Goal: Navigation & Orientation: Find specific page/section

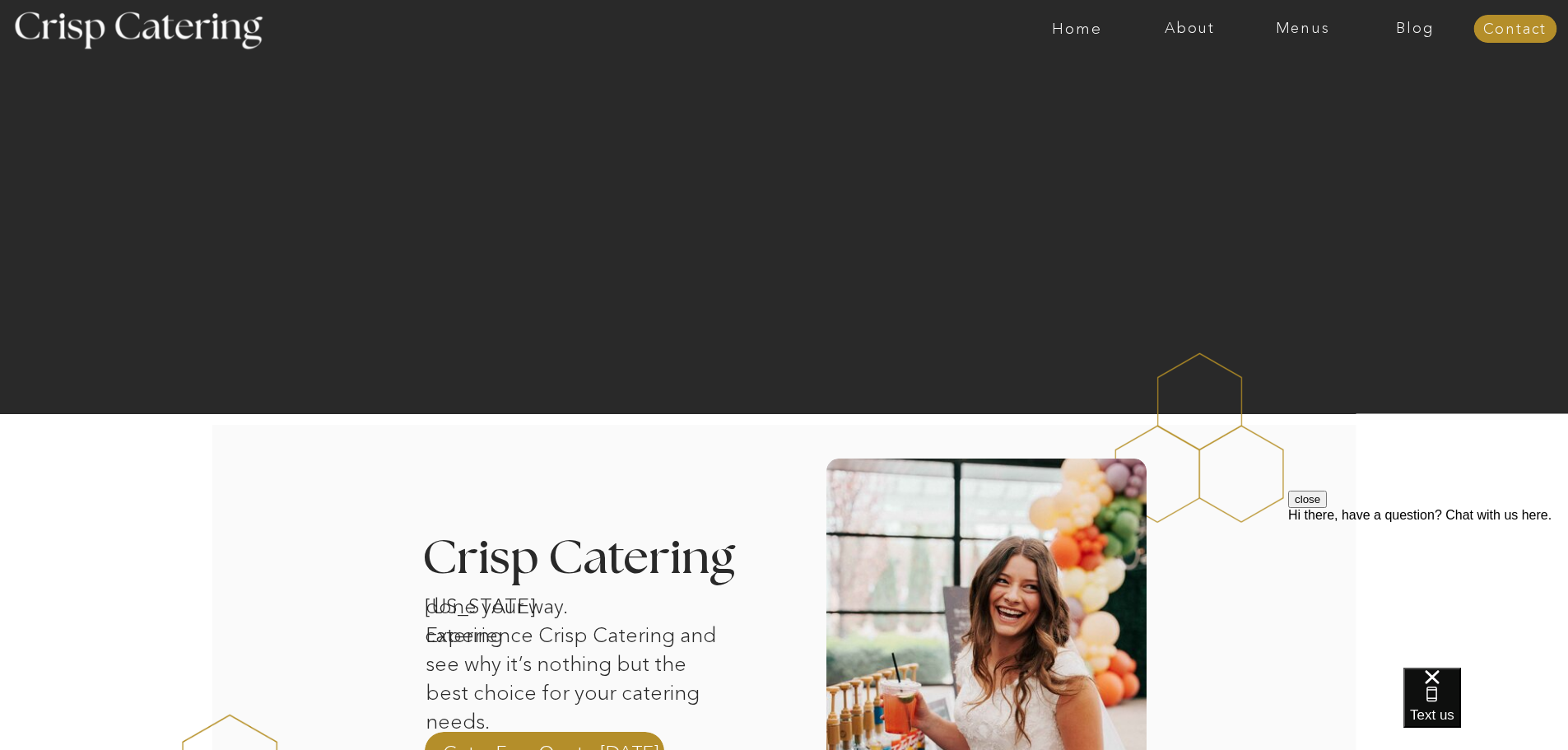
scroll to position [82, 0]
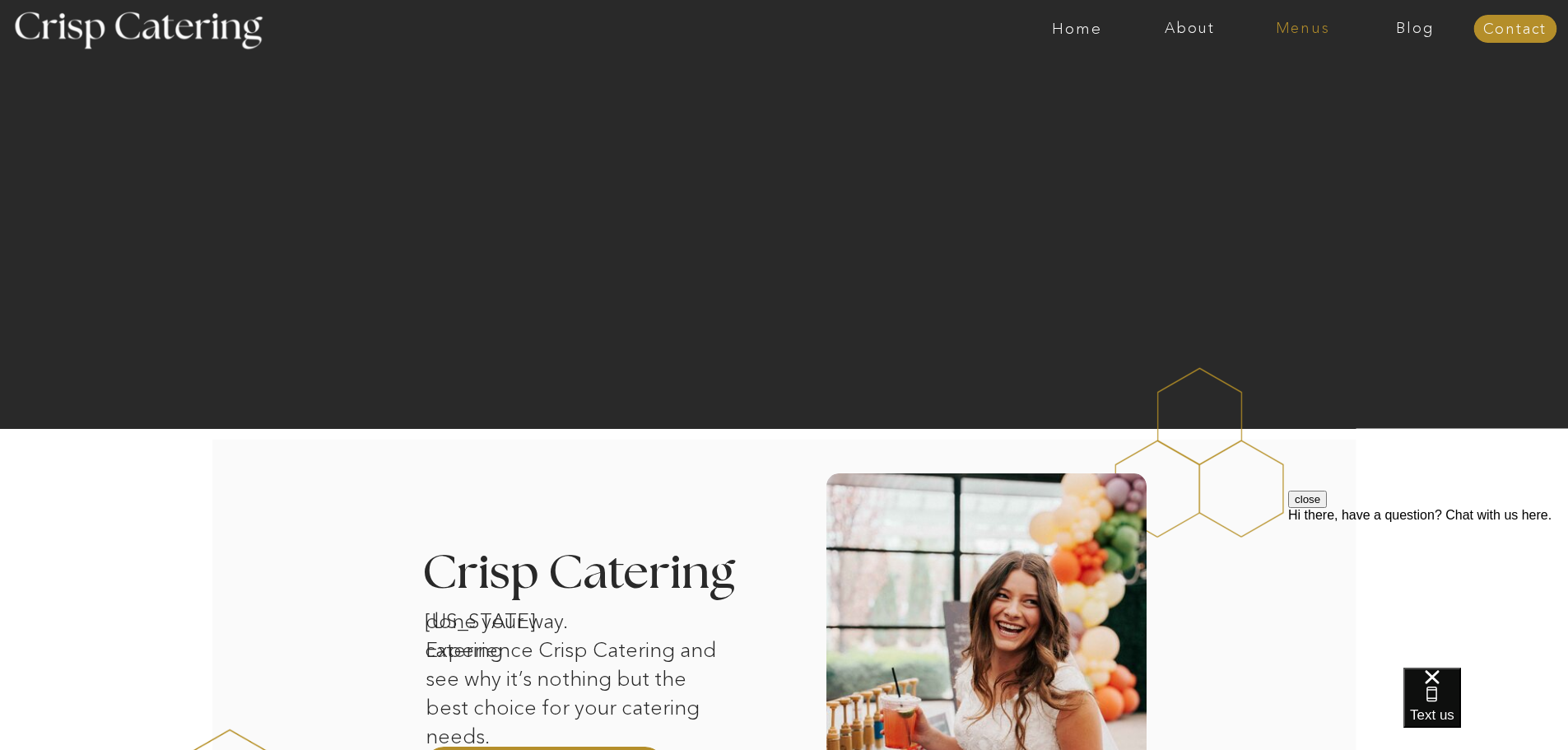
click at [1304, 30] on nav "Menus" at bounding box center [1302, 28] width 113 height 17
click at [1344, 103] on nav "Winter (Sep-Feb)" at bounding box center [1301, 97] width 135 height 16
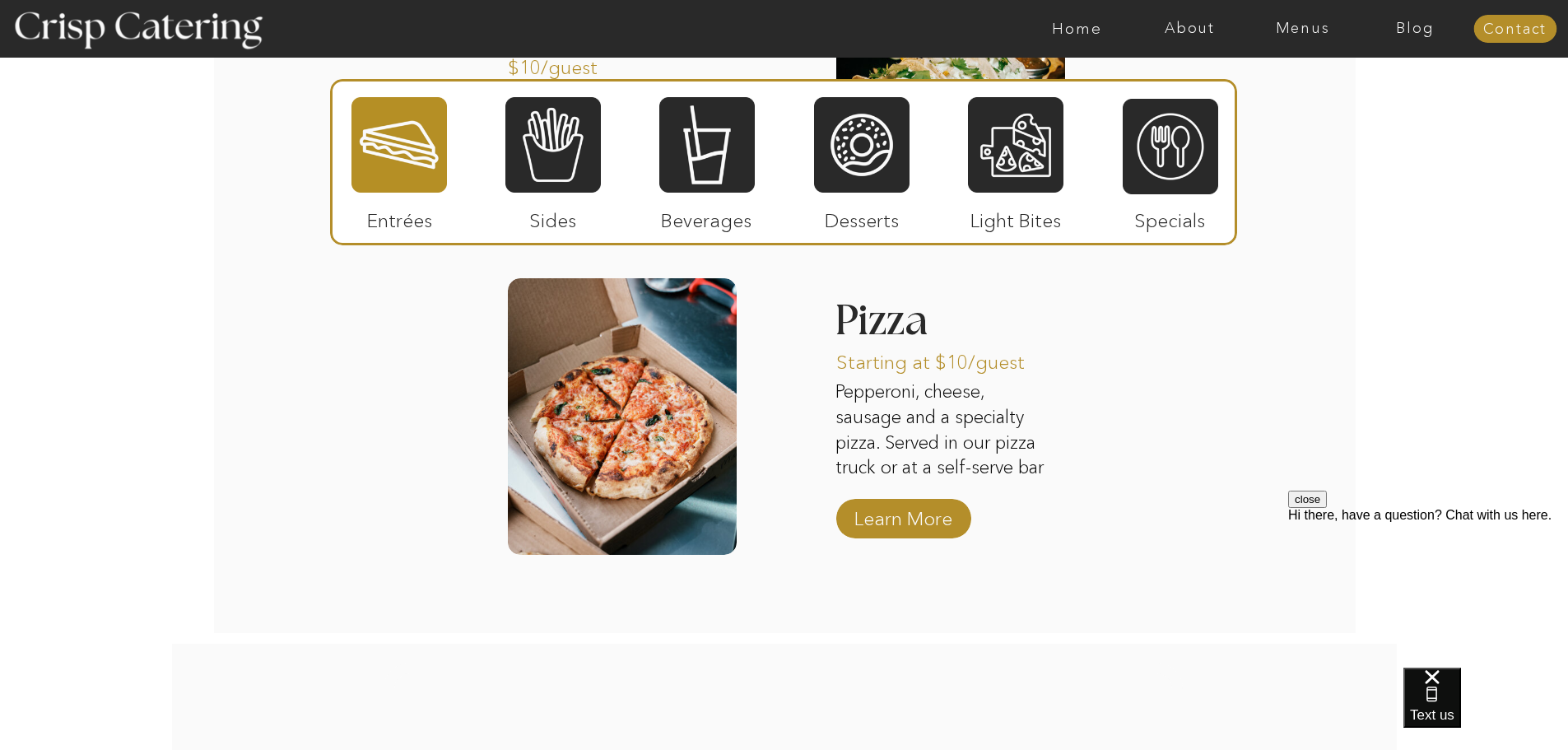
scroll to position [2633, 0]
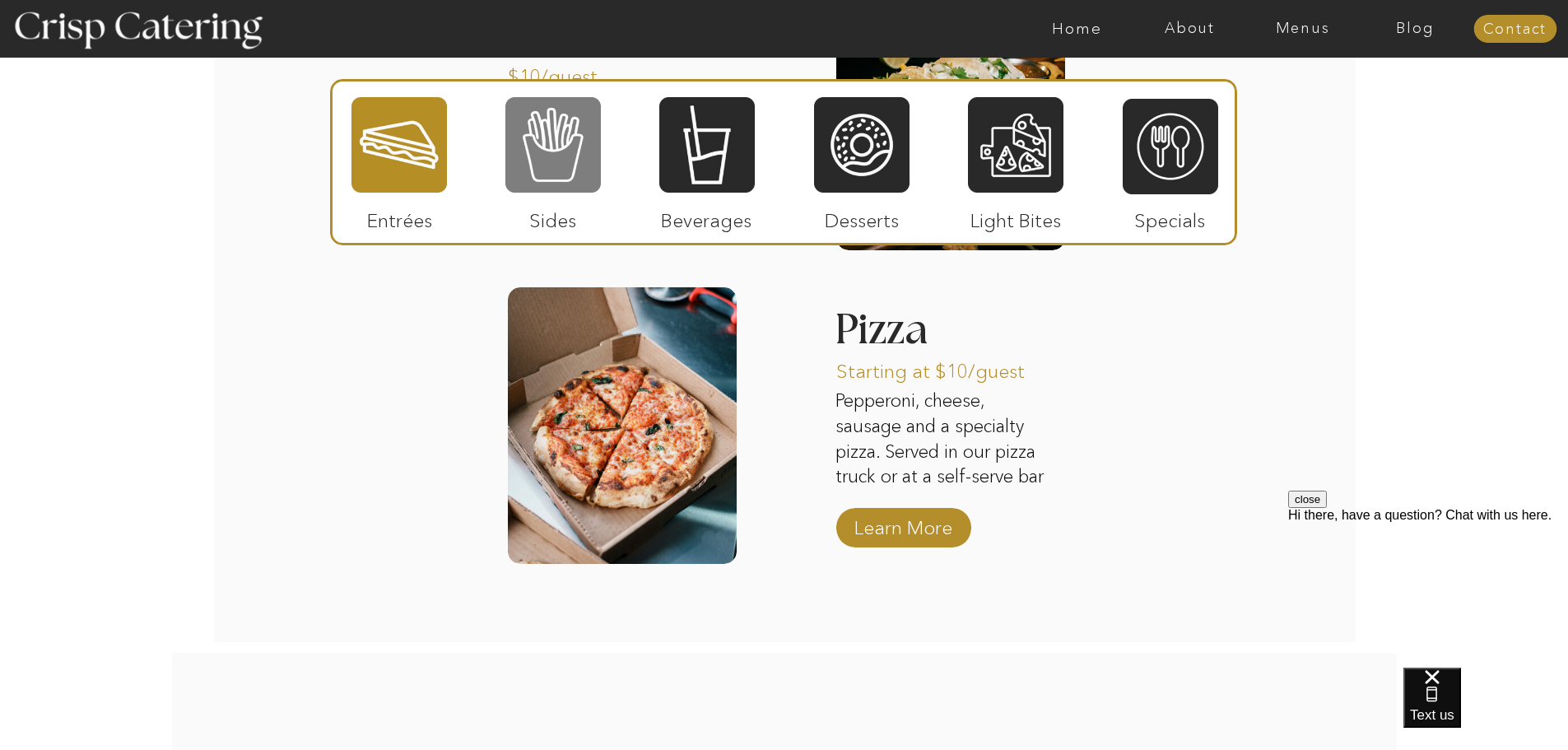
click at [556, 140] on div at bounding box center [554, 145] width 96 height 99
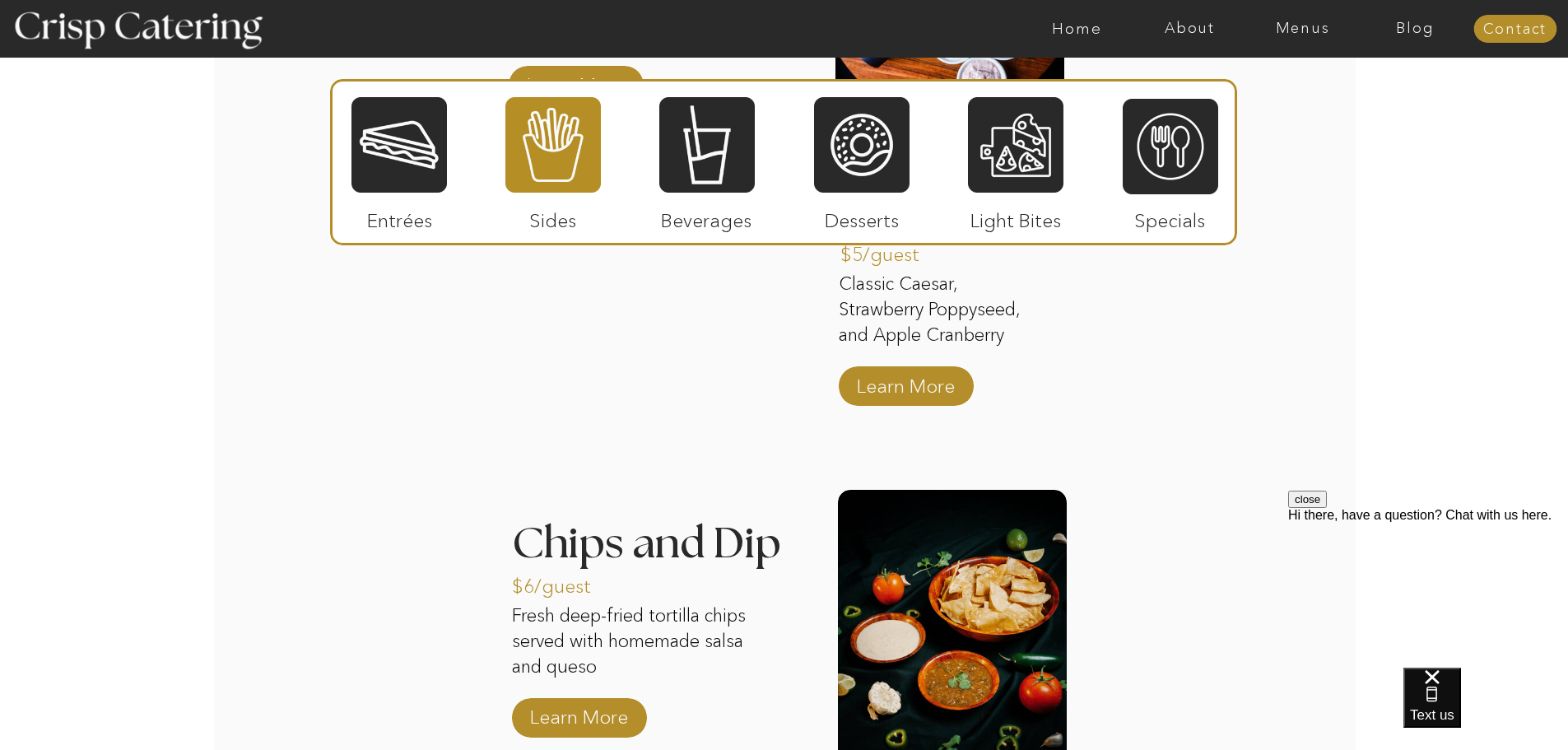
scroll to position [2289, 0]
